Goal: Task Accomplishment & Management: Manage account settings

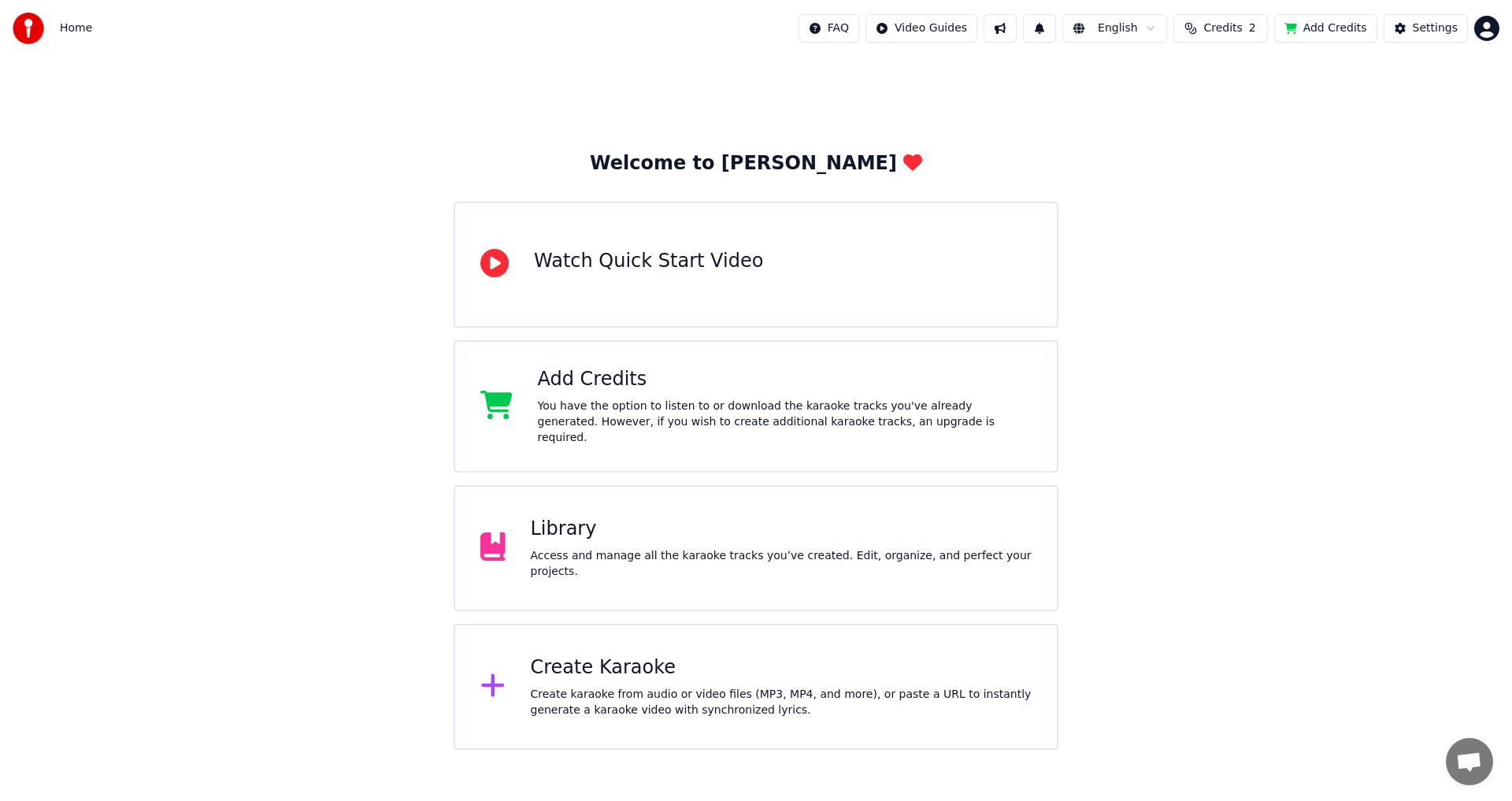
click at [1228, 35] on span "Credits" at bounding box center [1223, 28] width 38 height 16
click at [1232, 129] on div "Topup Remaining Expiration (days) 15 2 13 Refresh" at bounding box center [1230, 109] width 249 height 100
click at [1236, 141] on button "Refresh" at bounding box center [1230, 145] width 81 height 28
click at [1057, 38] on button "1" at bounding box center [1040, 28] width 33 height 28
click at [1176, 78] on button "Update" at bounding box center [1166, 77] width 67 height 28
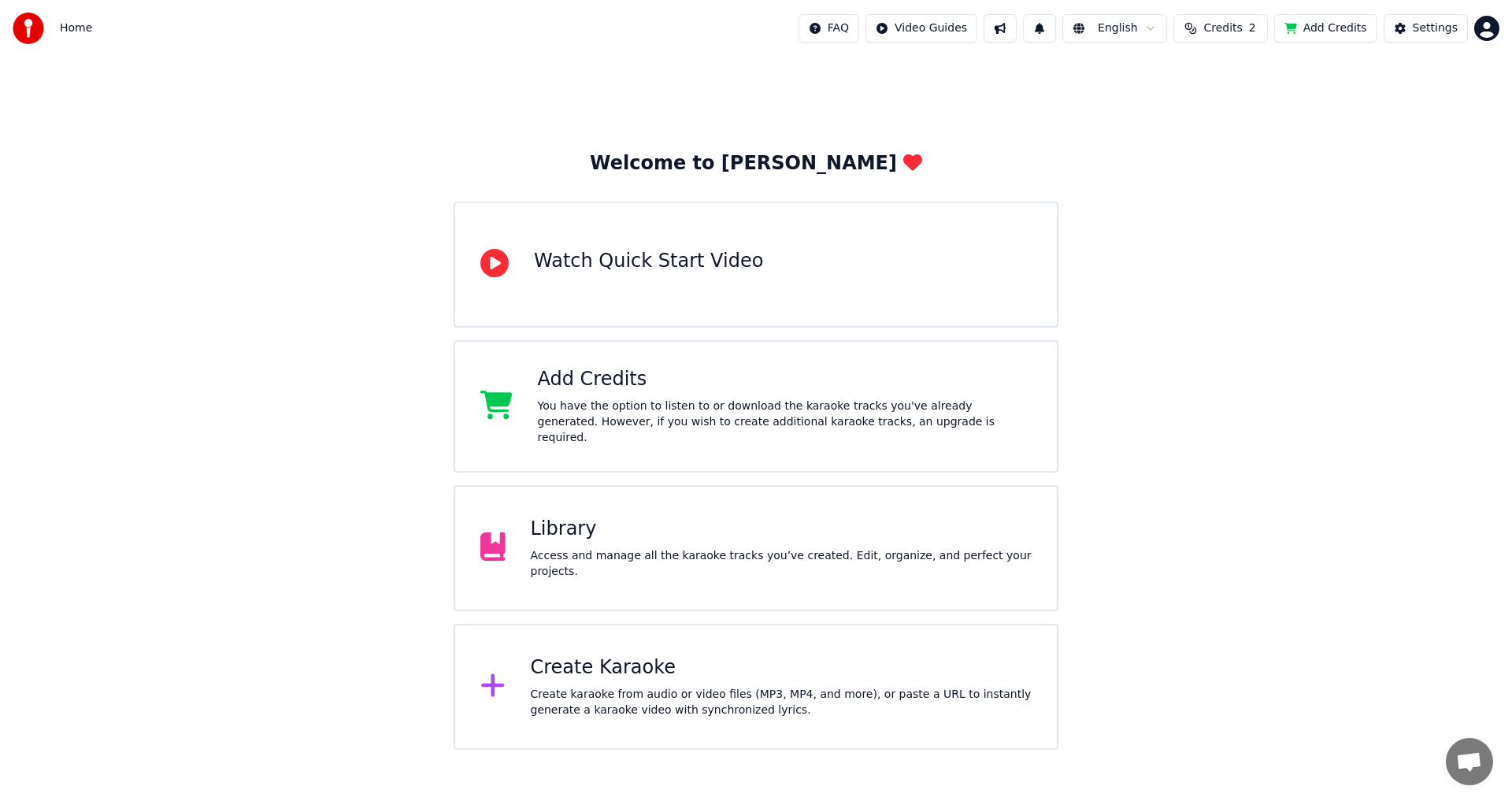
click at [1244, 45] on div "Home FAQ Video Guides English Credits 2 Add Credits Settings" at bounding box center [756, 28] width 1512 height 57
click at [1242, 26] on span "Credits" at bounding box center [1223, 28] width 38 height 16
drag, startPoint x: 1365, startPoint y: 121, endPoint x: 1342, endPoint y: 123, distance: 23.1
click at [1364, 121] on div "Topup Remaining Expiration (days) 15 2 13 Refresh" at bounding box center [1230, 110] width 276 height 128
click at [749, 429] on div "You have the option to listen to or download the karaoke tracks you've already …" at bounding box center [785, 422] width 495 height 48
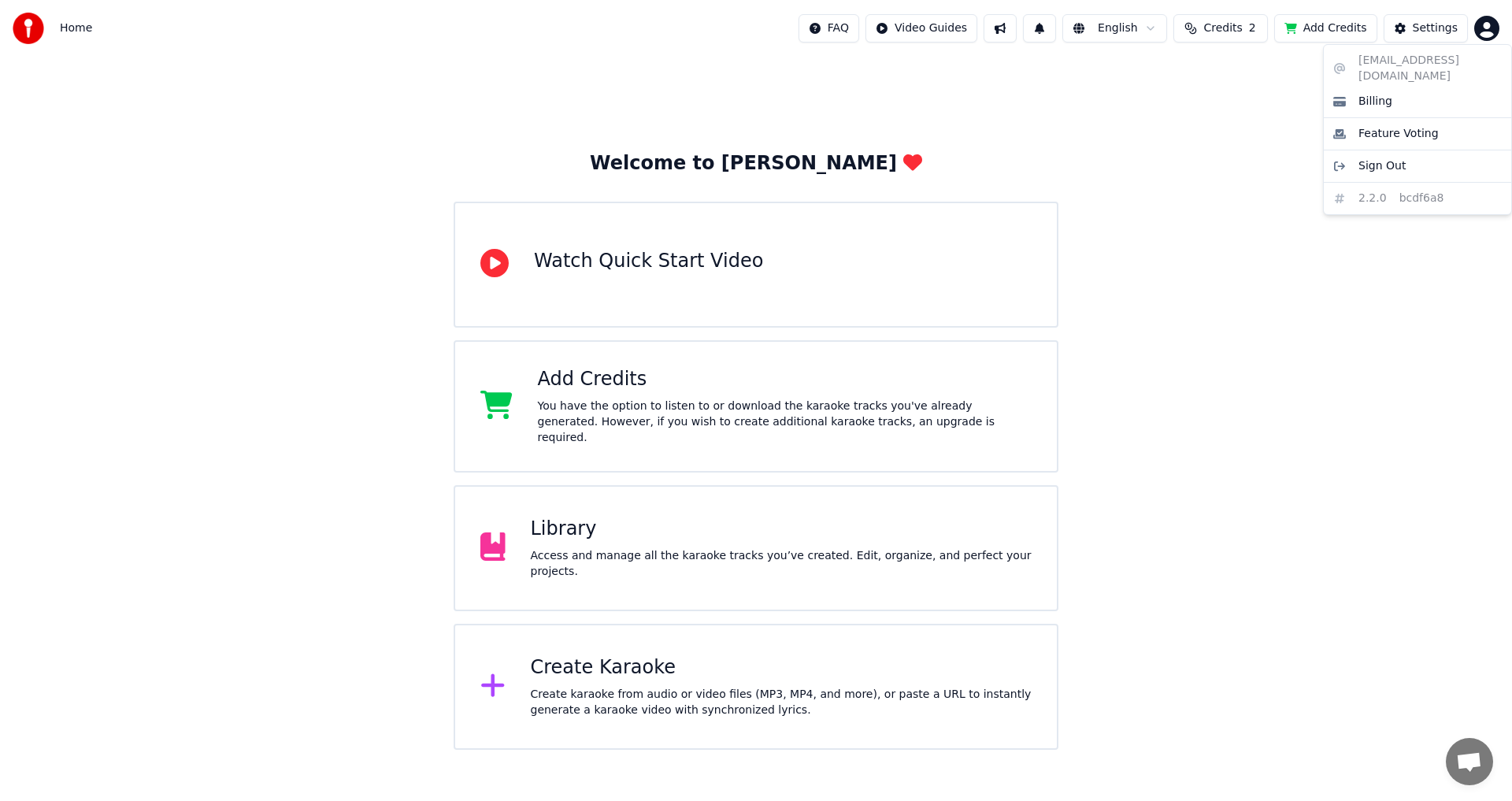
click at [1478, 20] on html "Home FAQ Video Guides English Credits 2 Add Credits Settings Welcome to Youka W…" at bounding box center [756, 375] width 1512 height 750
click at [1400, 153] on div "Sign Out" at bounding box center [1418, 166] width 181 height 26
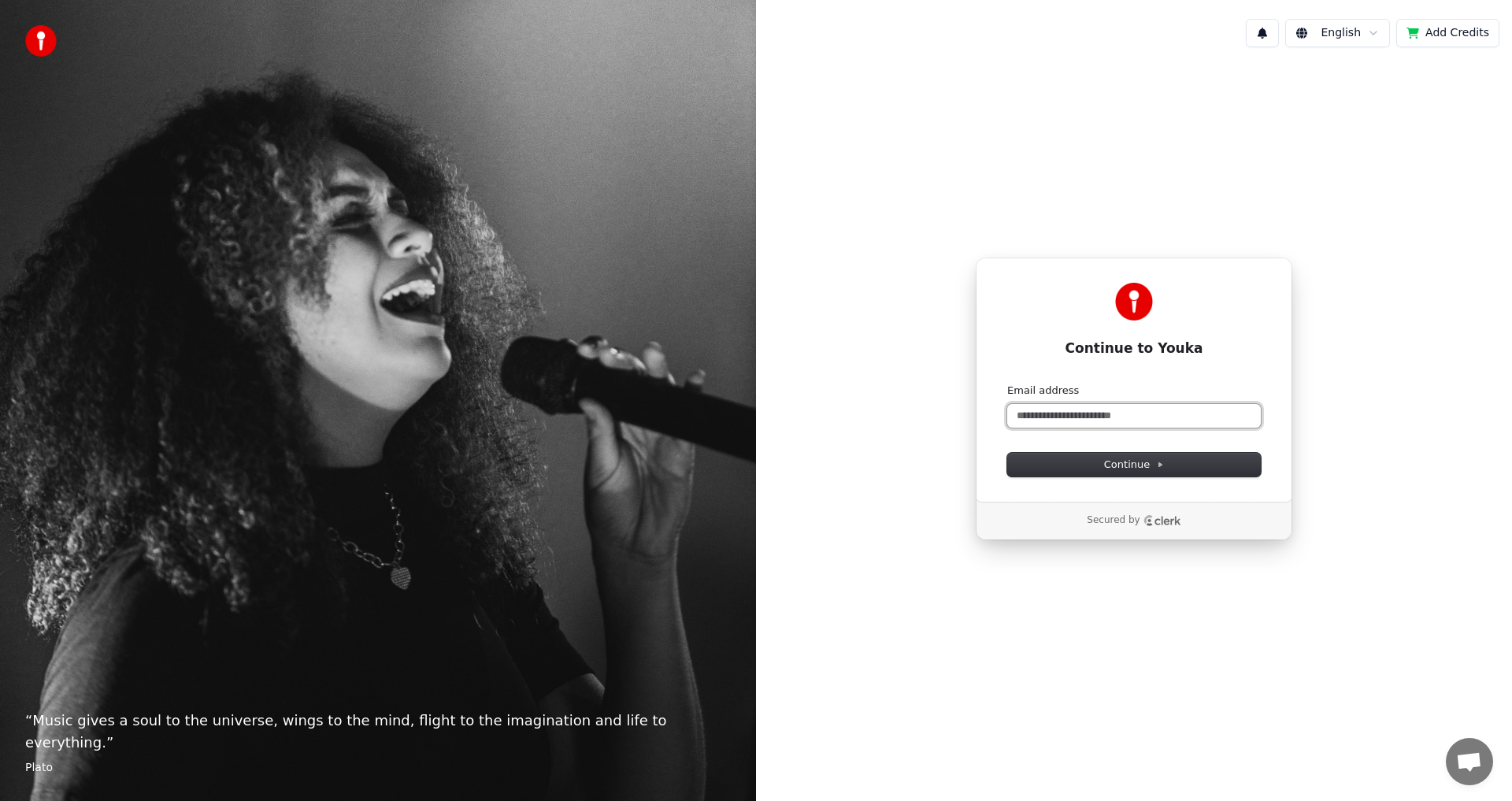
click at [1073, 409] on input "Email address" at bounding box center [1134, 416] width 254 height 24
click at [1125, 465] on span "Continue" at bounding box center [1134, 464] width 60 height 14
type input "**********"
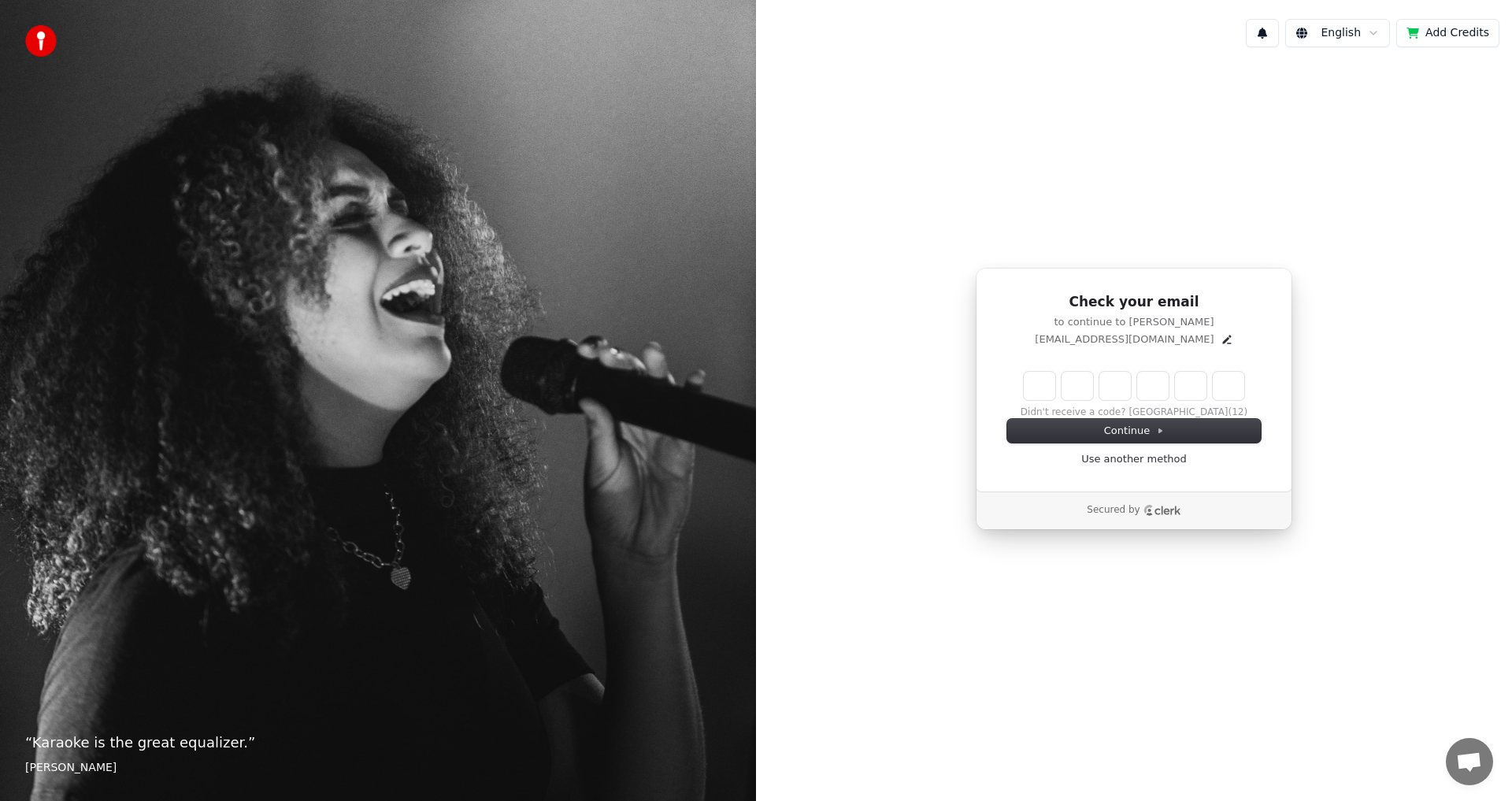
click at [1046, 375] on input "Enter verification code" at bounding box center [1134, 386] width 220 height 28
type input "******"
